Goal: Transaction & Acquisition: Purchase product/service

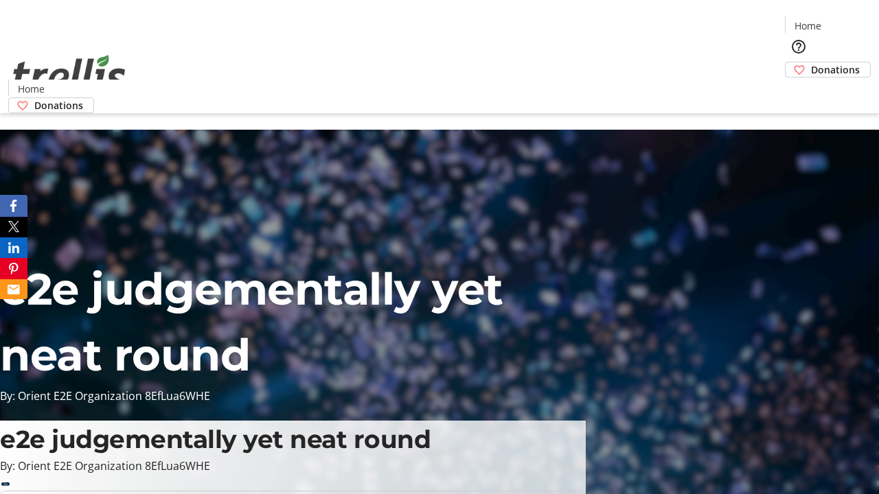
click at [811, 62] on span "Donations" at bounding box center [835, 69] width 49 height 14
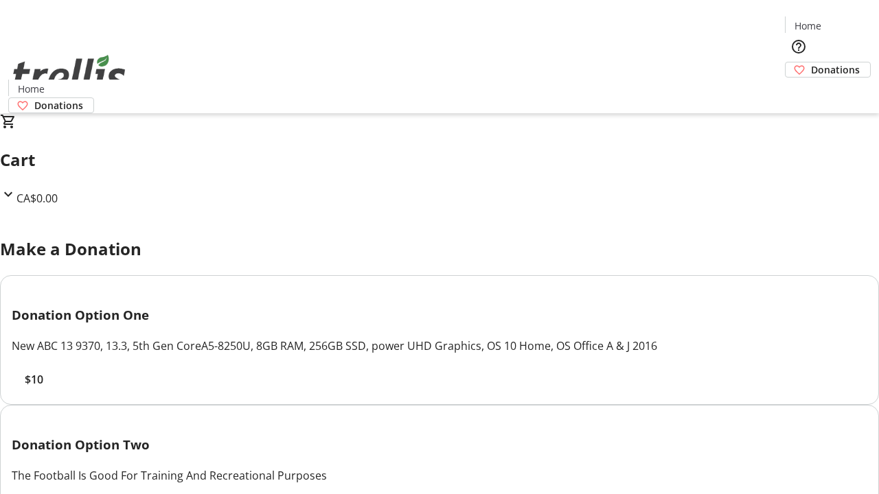
select select "CA"
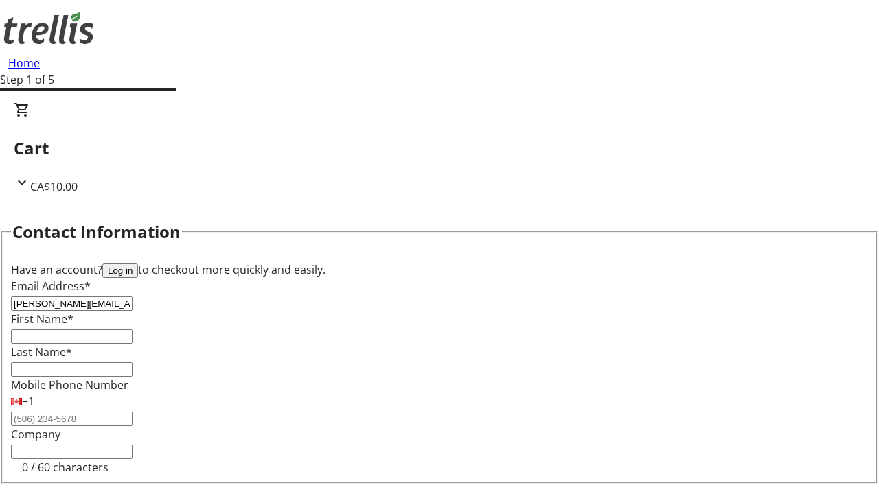
type input "[PERSON_NAME][EMAIL_ADDRESS][DOMAIN_NAME]"
type input "[PERSON_NAME]"
type input "Heathcote"
type input "[STREET_ADDRESS][PERSON_NAME]"
type input "Kelowna"
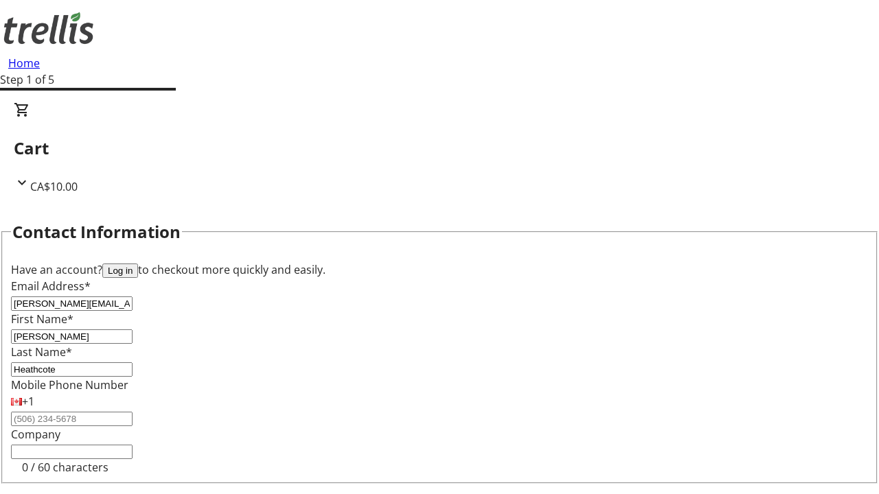
select select "BC"
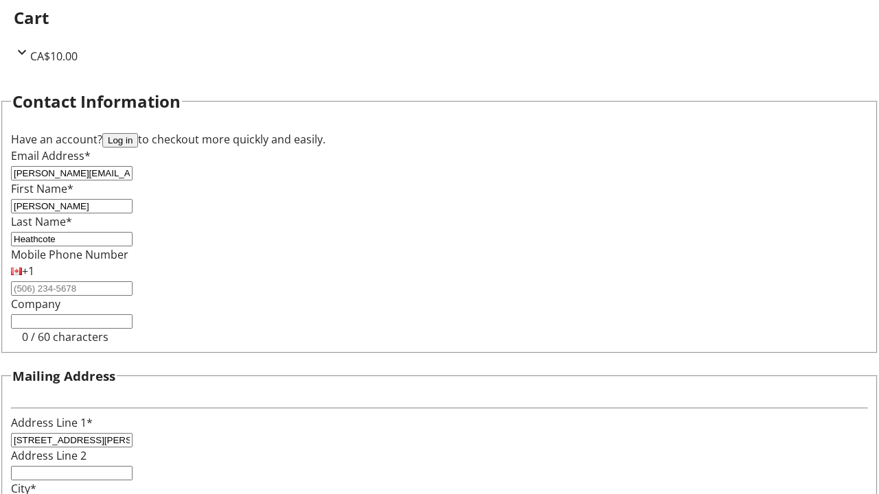
type input "Kelowna"
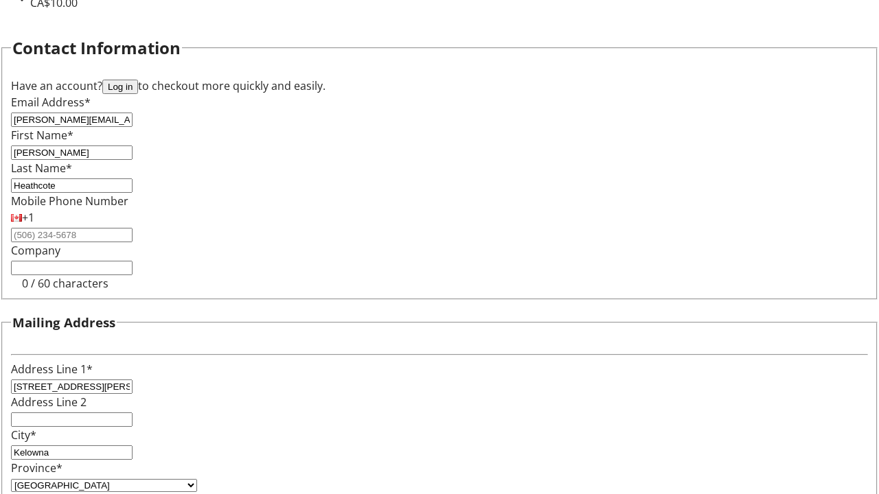
type input "V1Y 0C2"
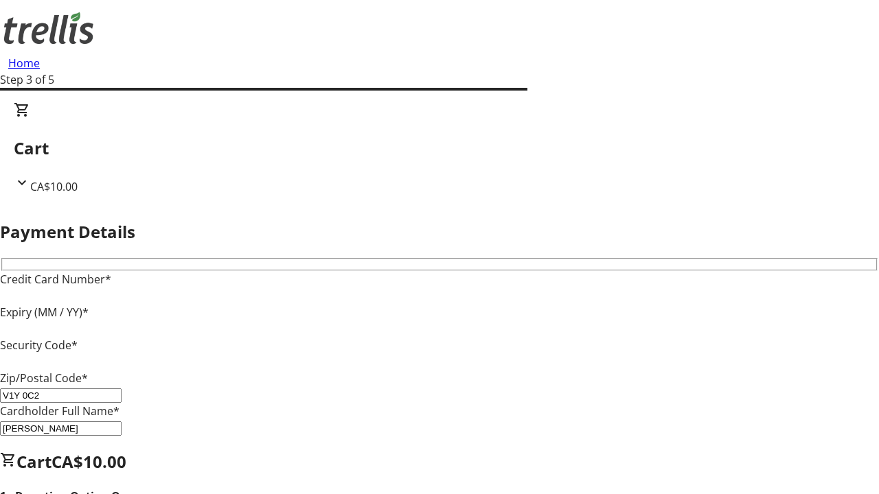
type input "V1Y 0C2"
